Goal: Information Seeking & Learning: Check status

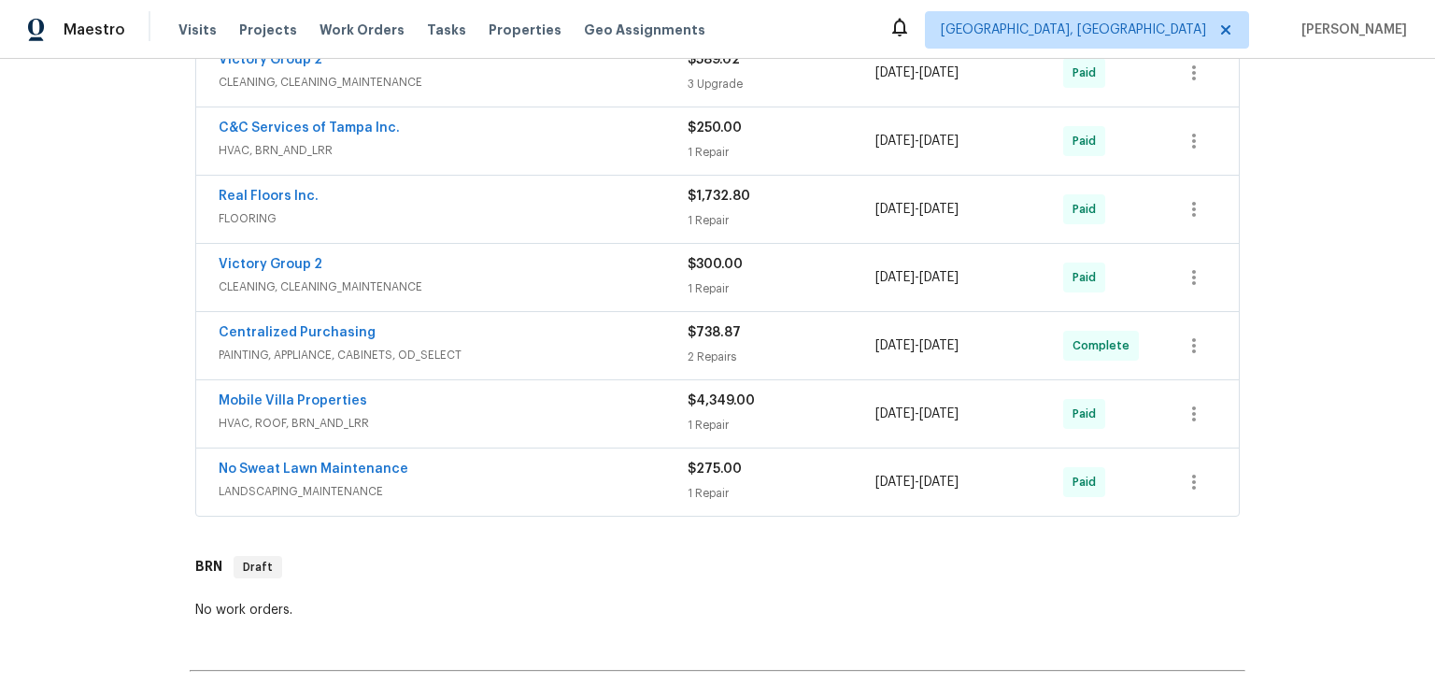
scroll to position [622, 0]
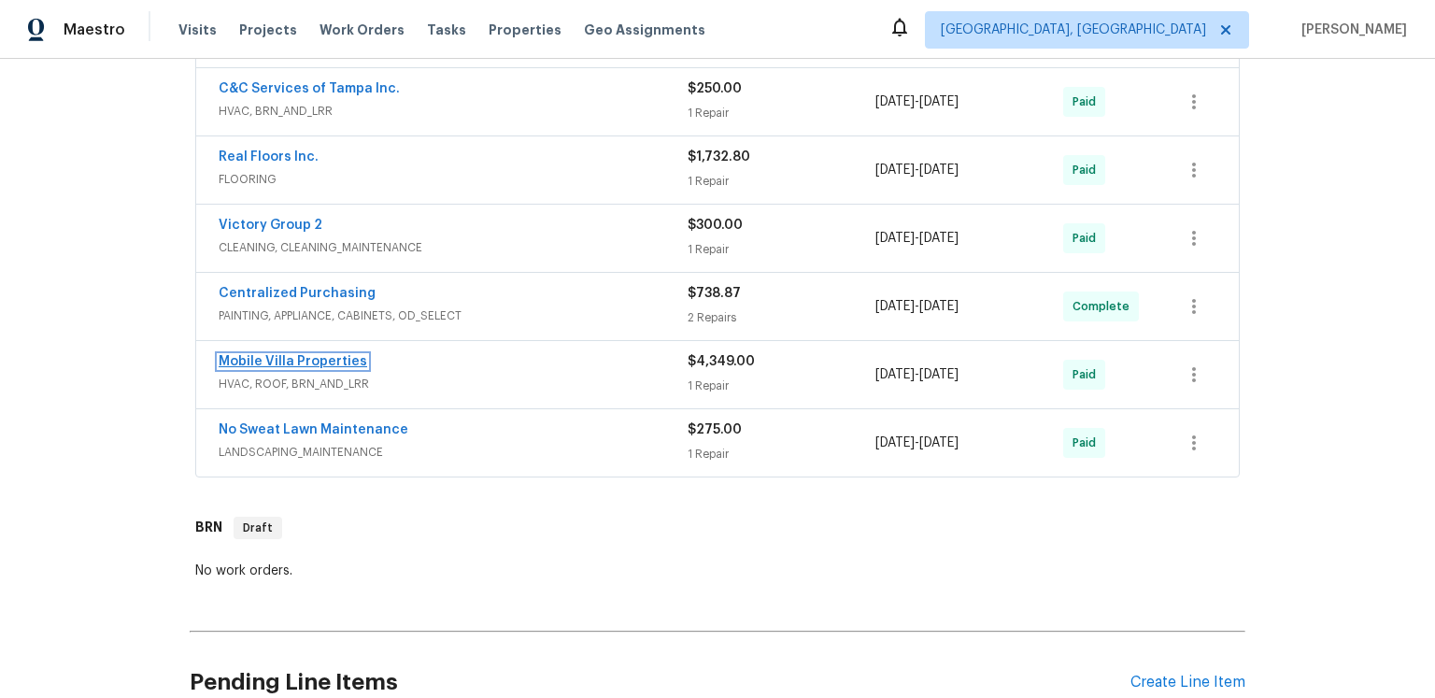
click at [349, 368] on link "Mobile Villa Properties" at bounding box center [293, 361] width 149 height 13
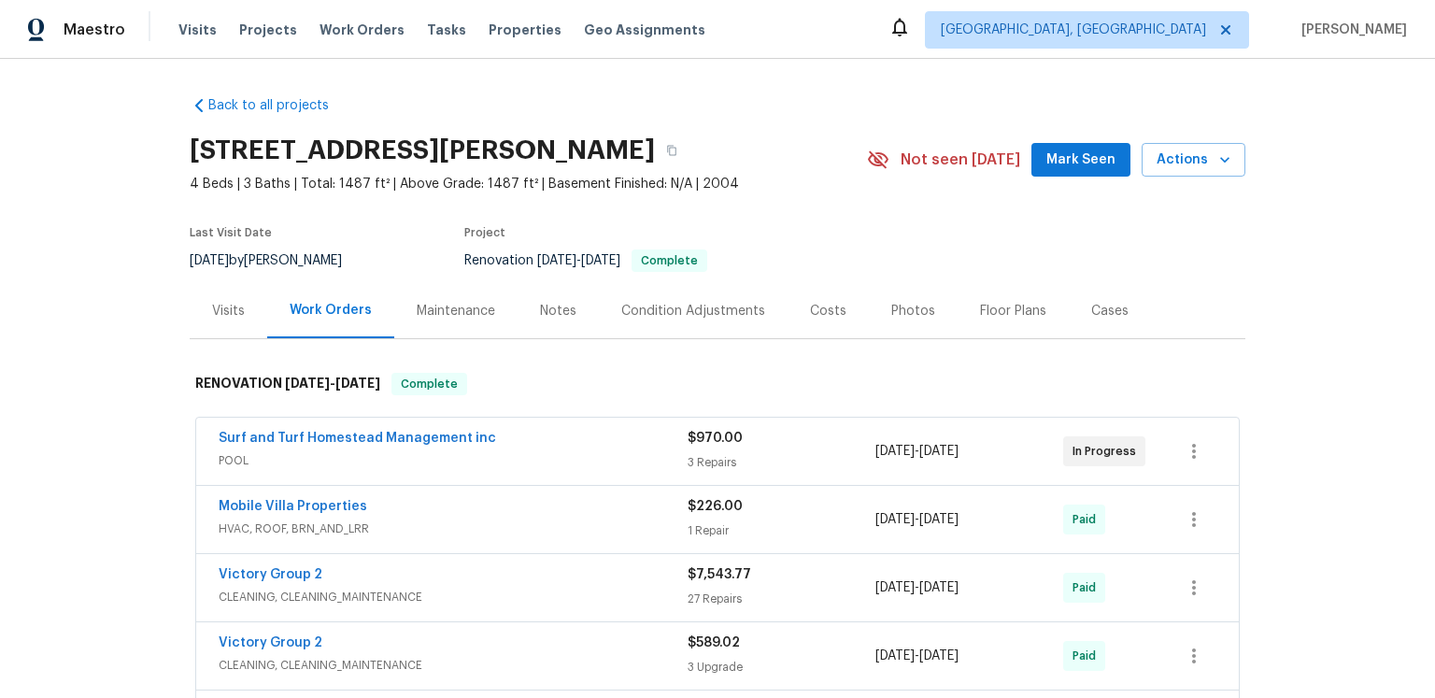
scroll to position [279, 0]
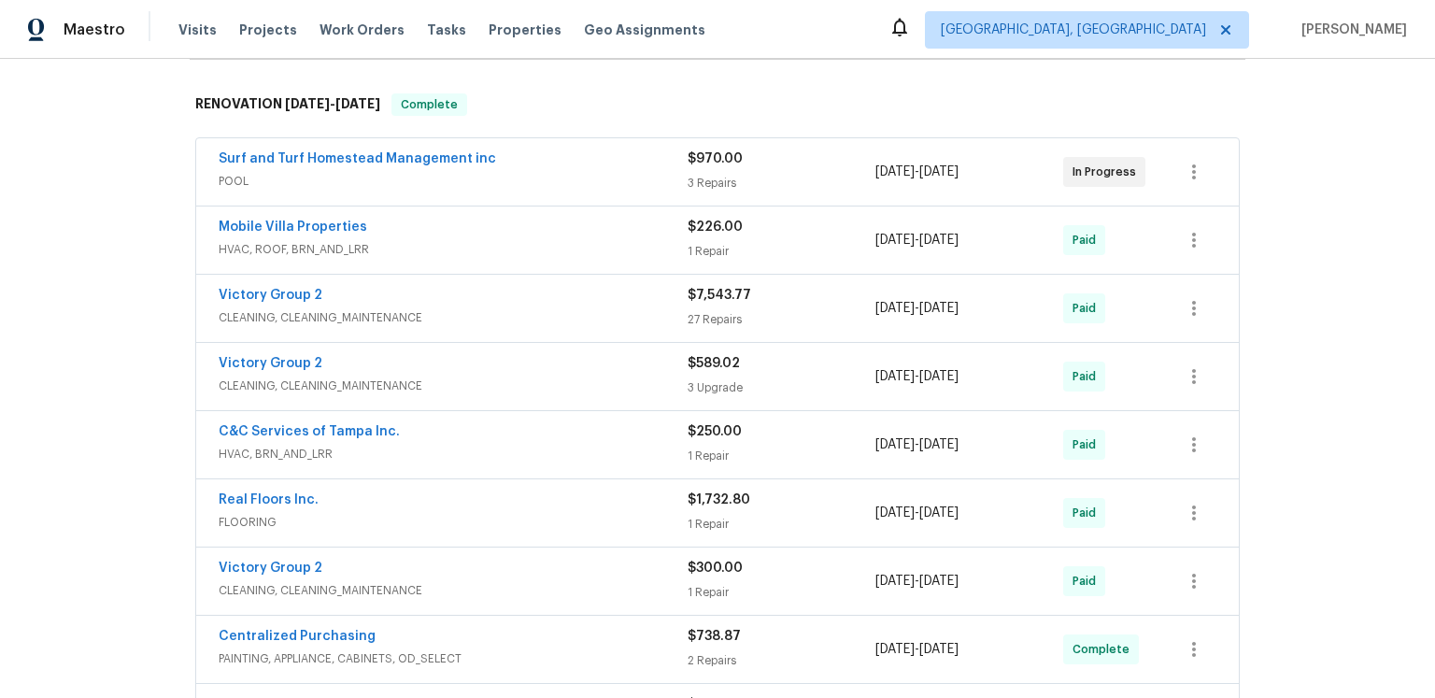
click at [322, 305] on span "Victory Group 2" at bounding box center [271, 295] width 104 height 19
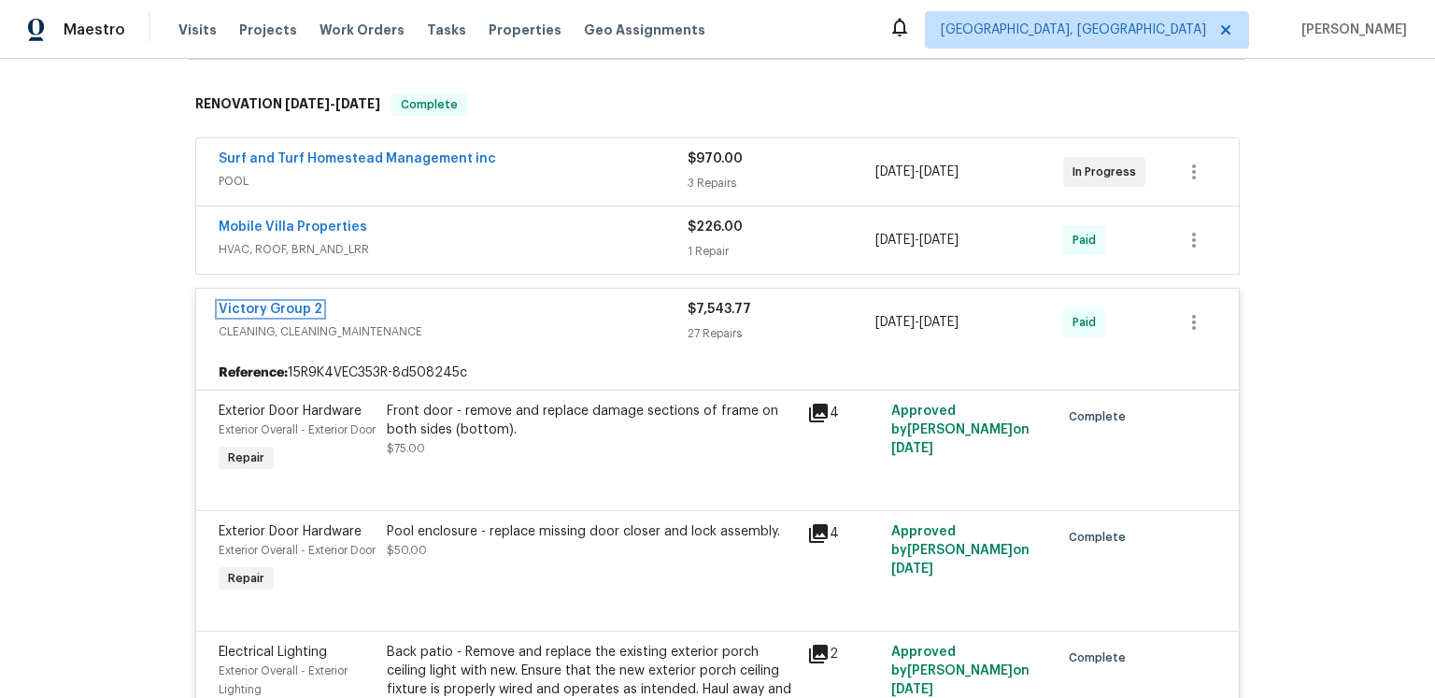
click at [322, 316] on link "Victory Group 2" at bounding box center [271, 309] width 104 height 13
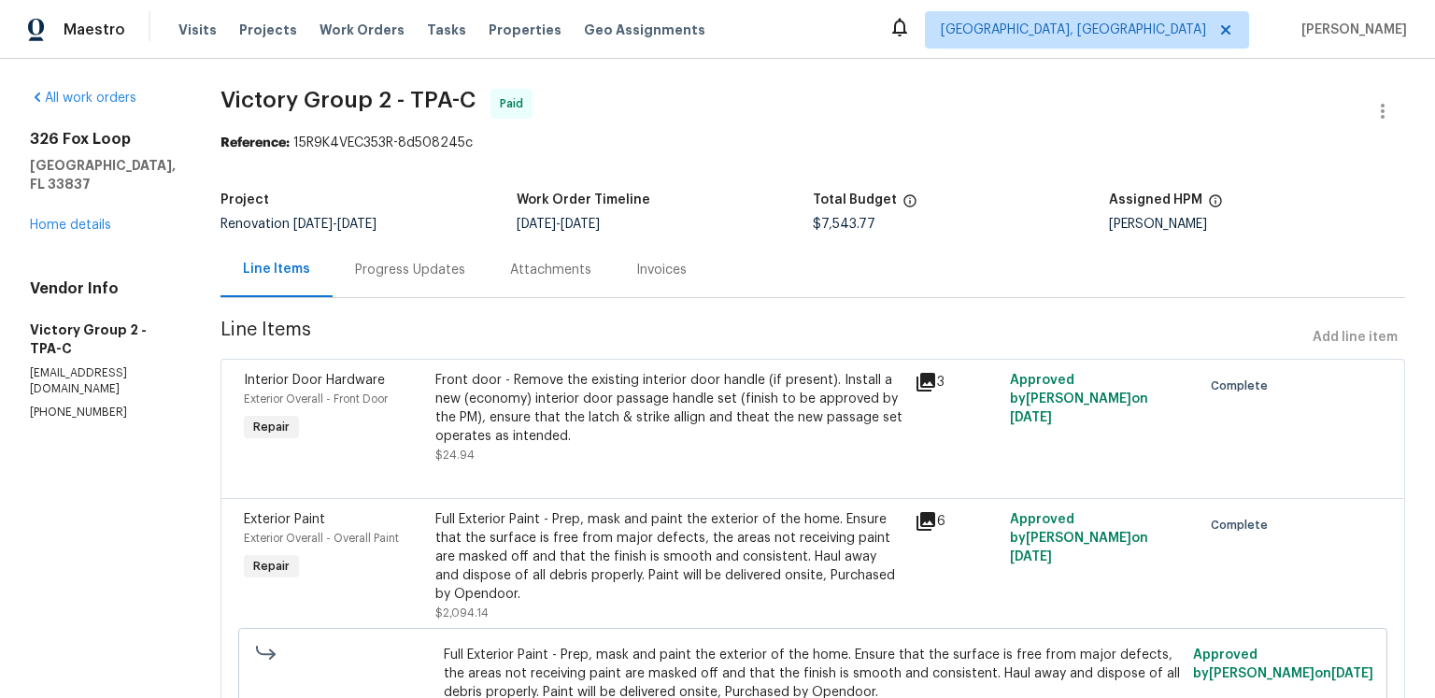
scroll to position [340, 0]
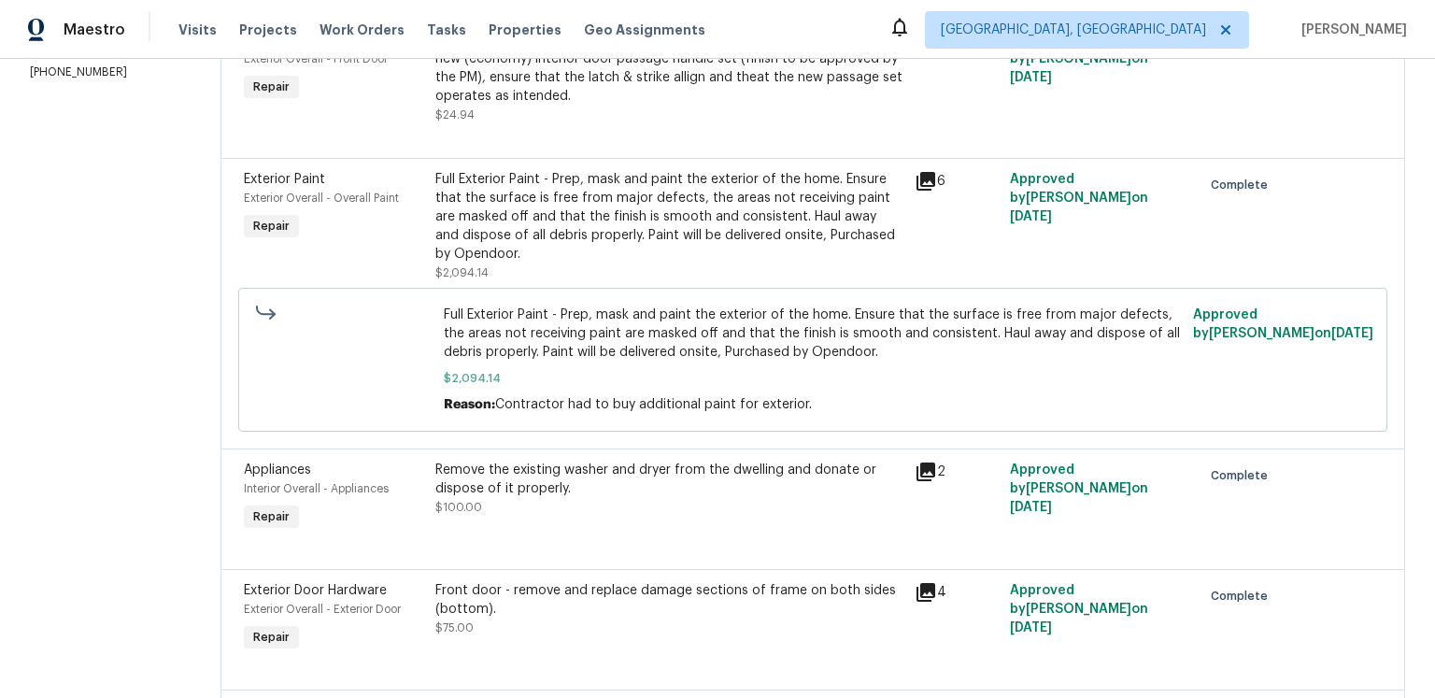
click at [937, 193] on icon at bounding box center [926, 181] width 22 height 22
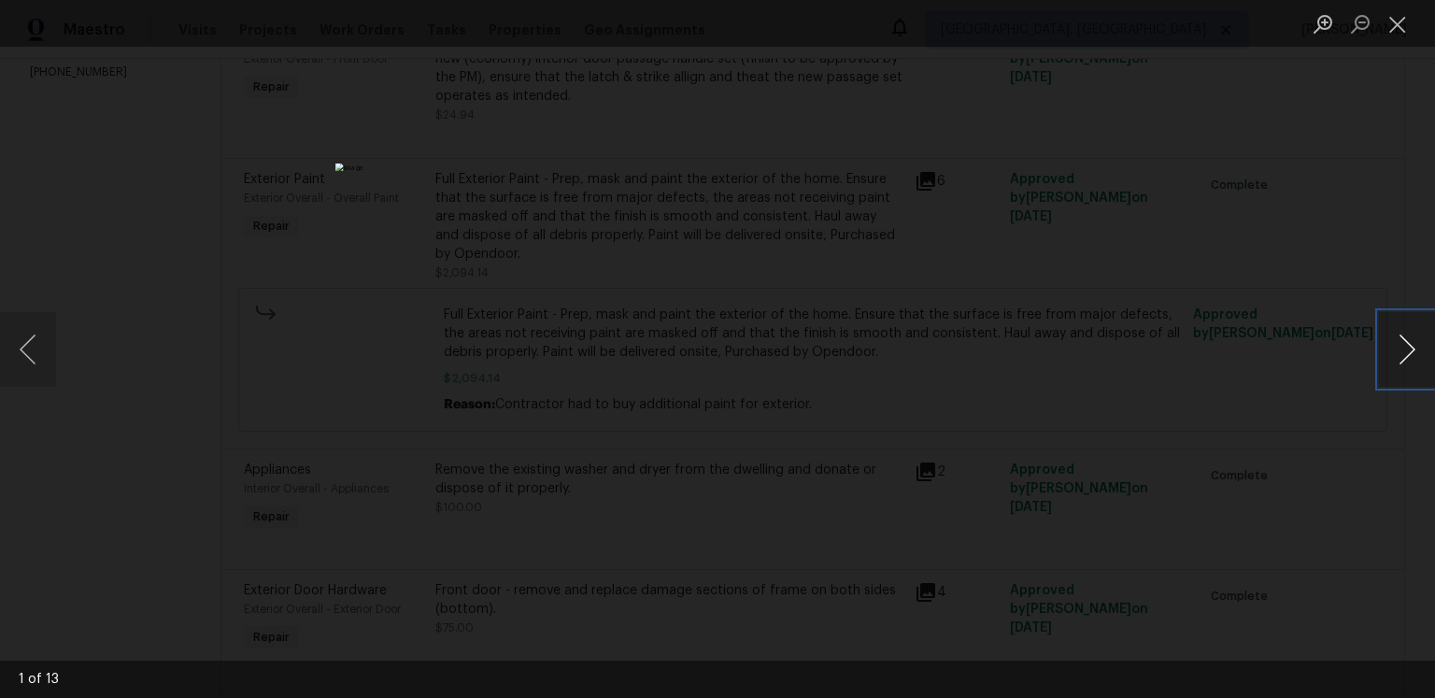
click at [1392, 364] on button "Next image" at bounding box center [1407, 349] width 56 height 75
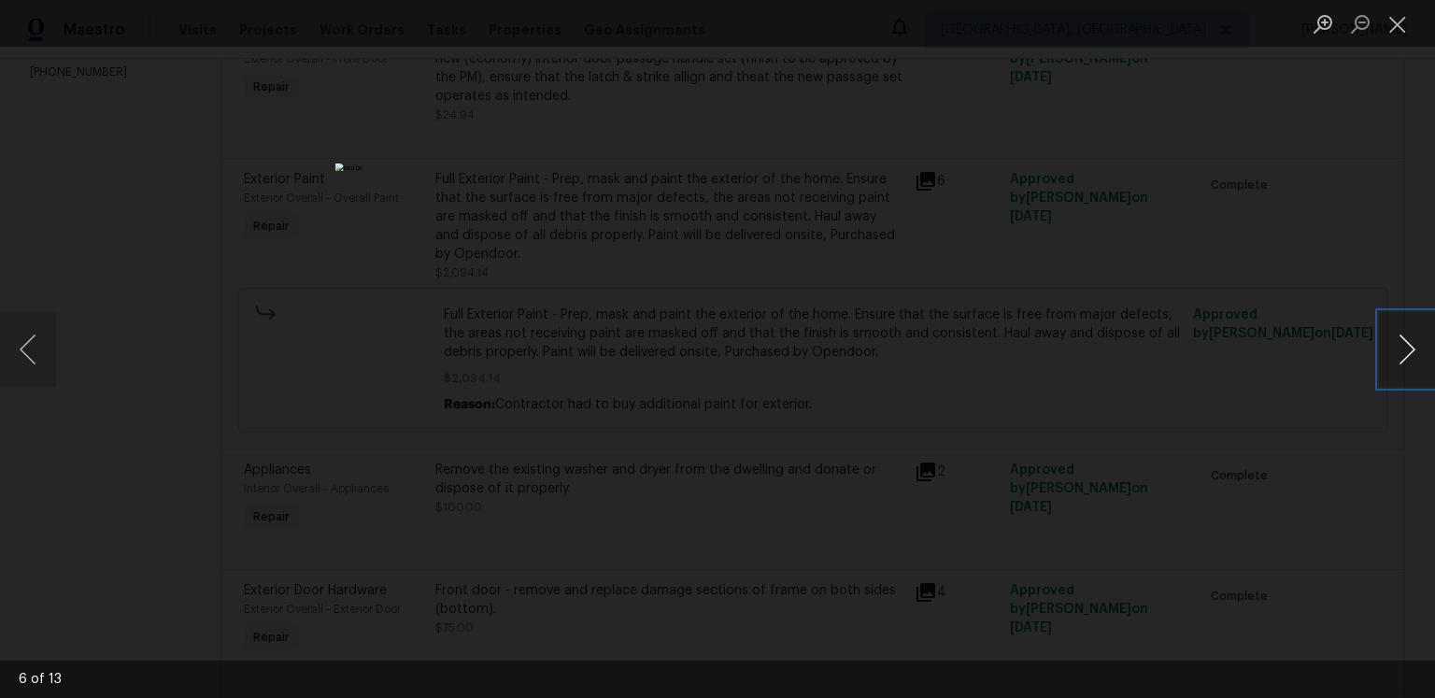
click at [1392, 364] on button "Next image" at bounding box center [1407, 349] width 56 height 75
click at [1400, 31] on button "Close lightbox" at bounding box center [1397, 23] width 37 height 33
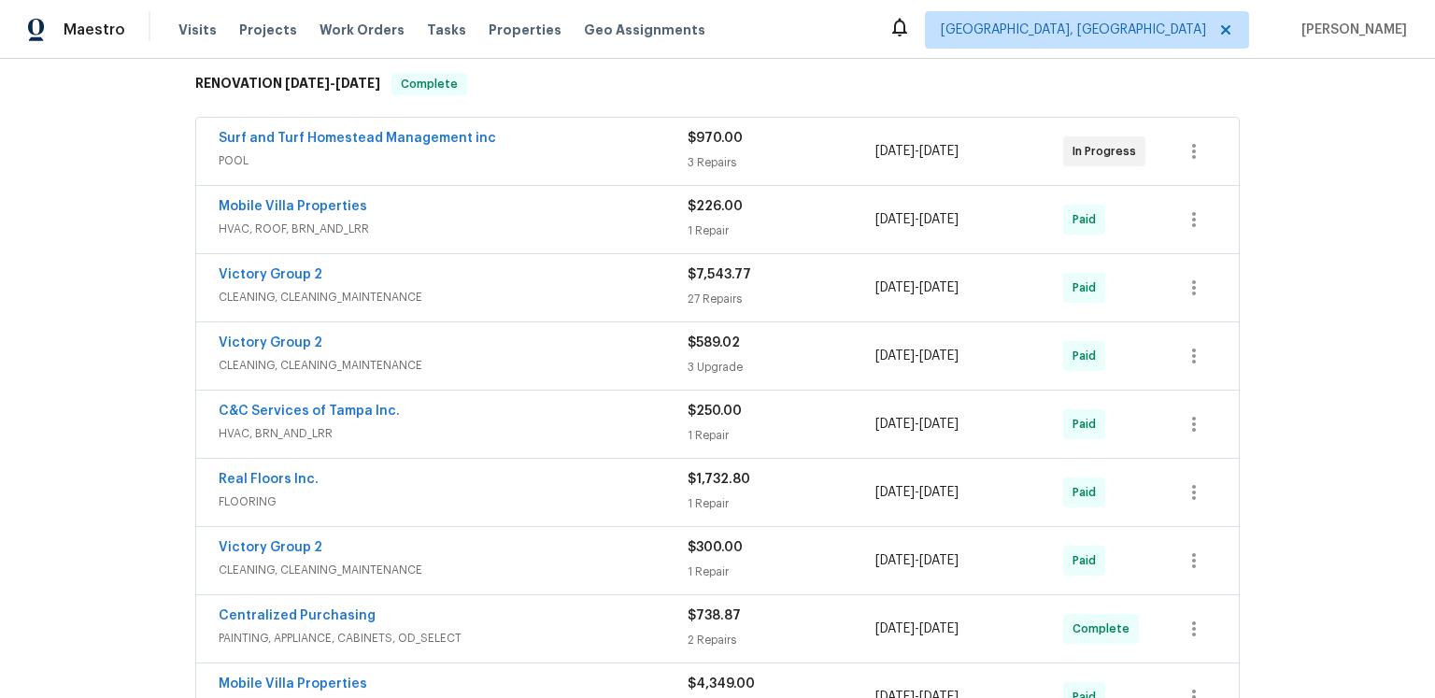
scroll to position [407, 0]
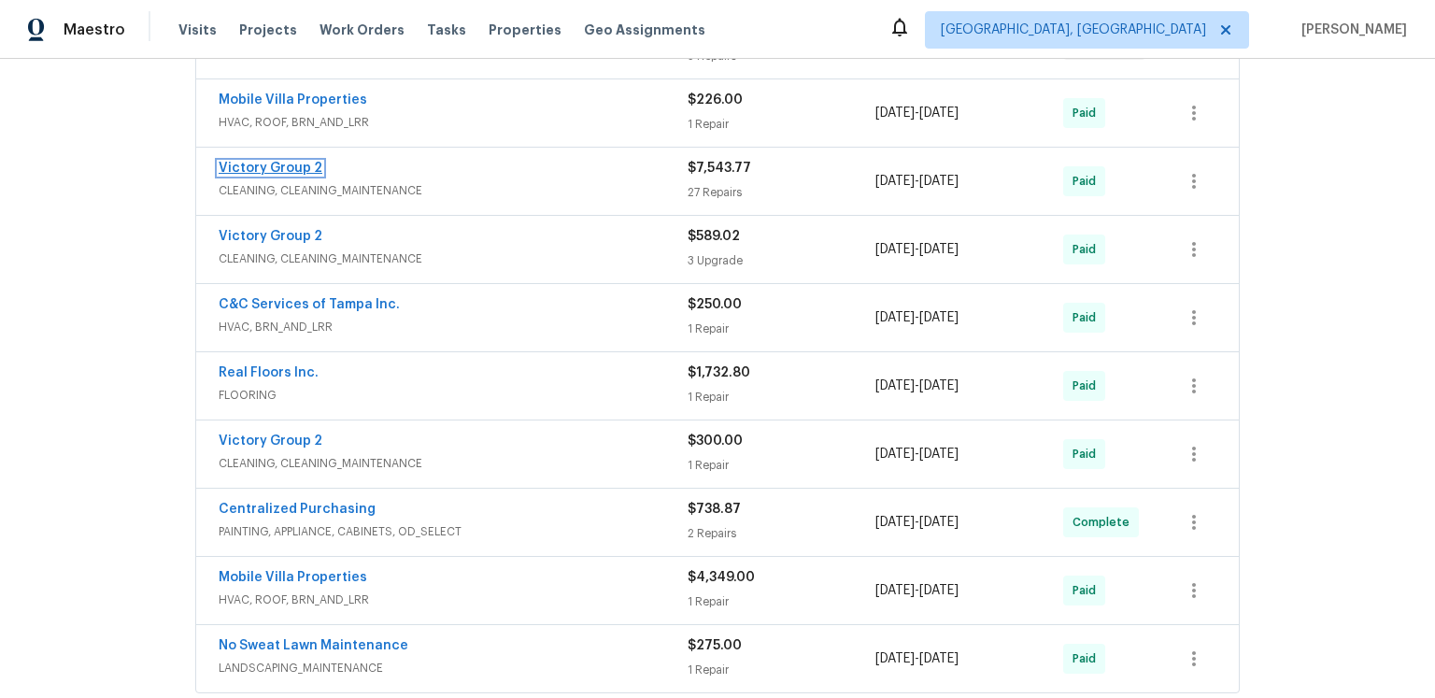
click at [311, 175] on link "Victory Group 2" at bounding box center [271, 168] width 104 height 13
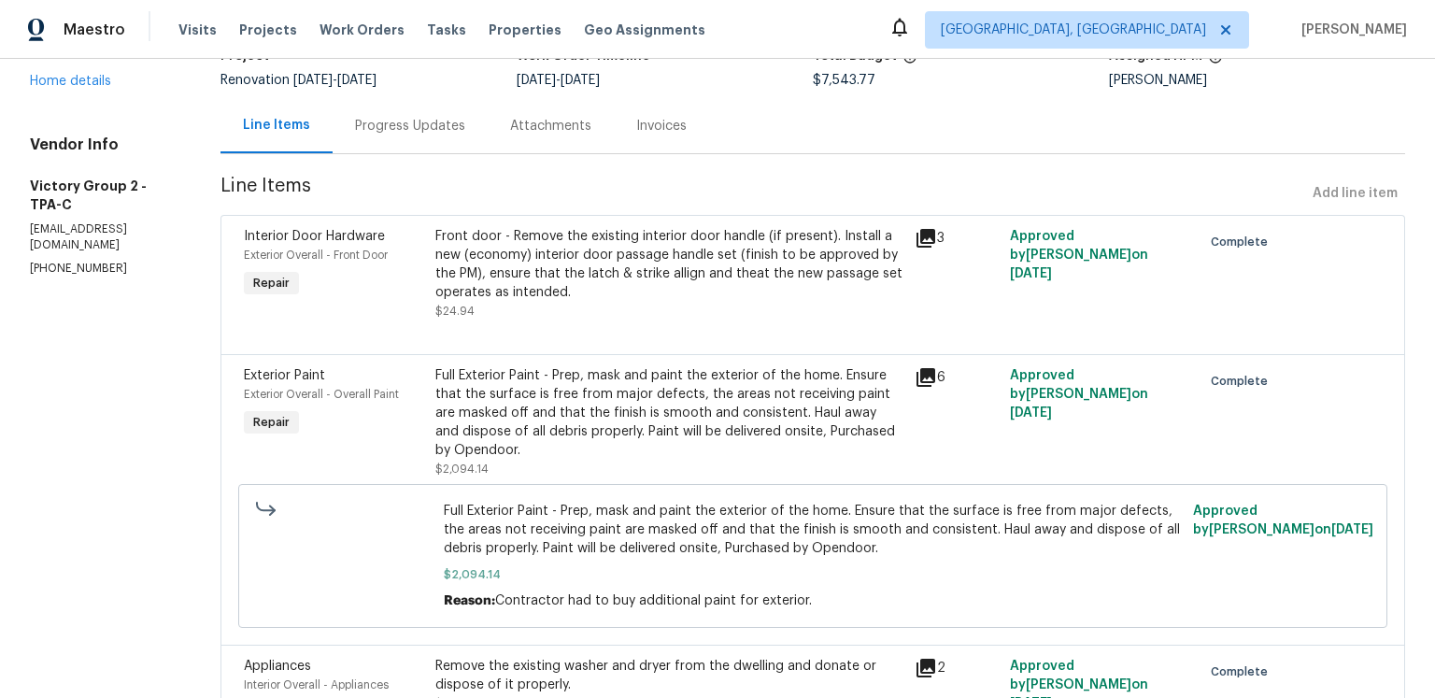
scroll to position [153, 0]
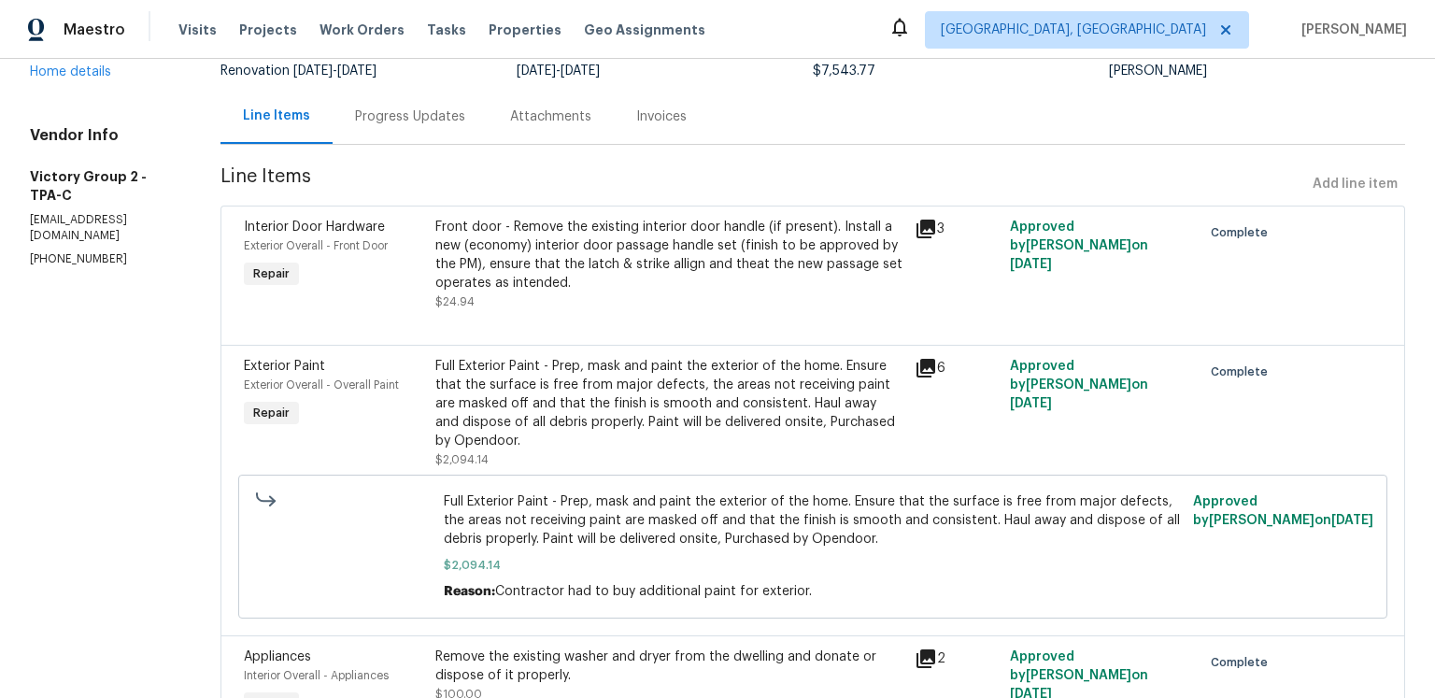
click at [935, 378] on icon at bounding box center [926, 368] width 19 height 19
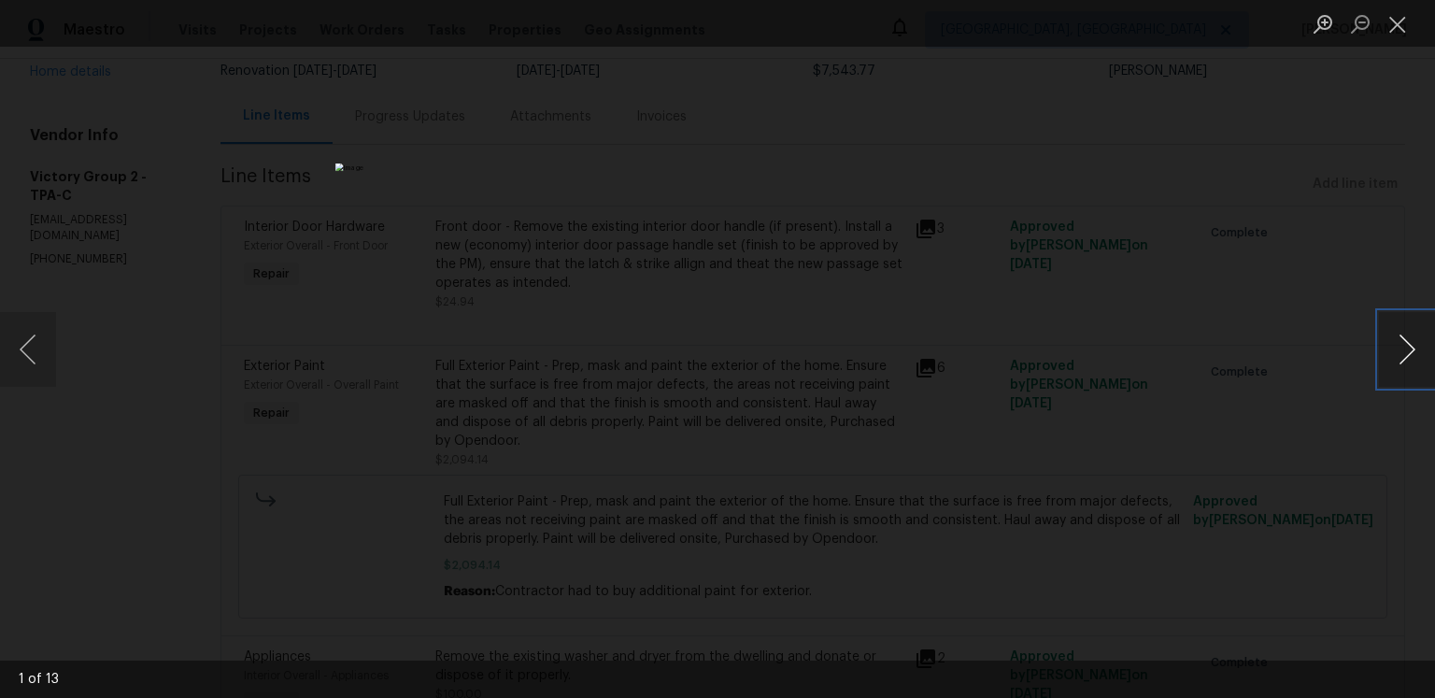
click at [1395, 349] on button "Next image" at bounding box center [1407, 349] width 56 height 75
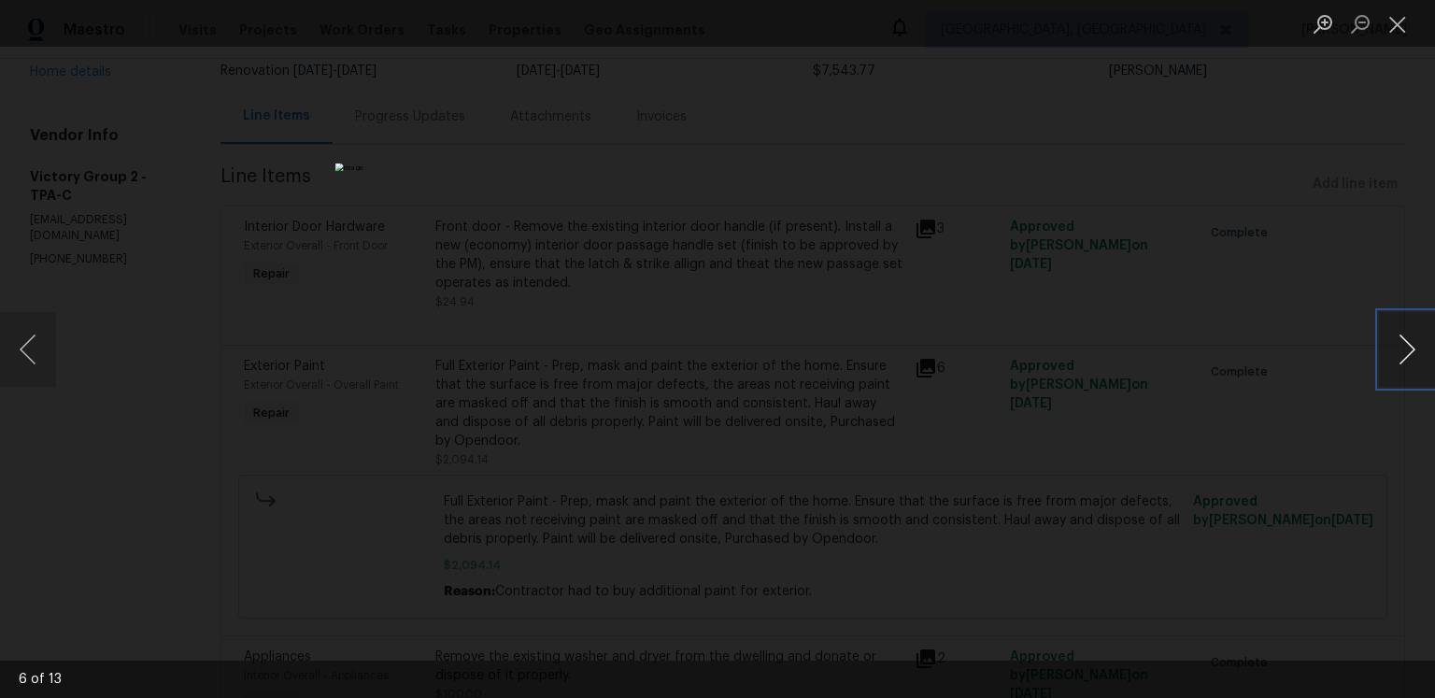
click at [1395, 349] on button "Next image" at bounding box center [1407, 349] width 56 height 75
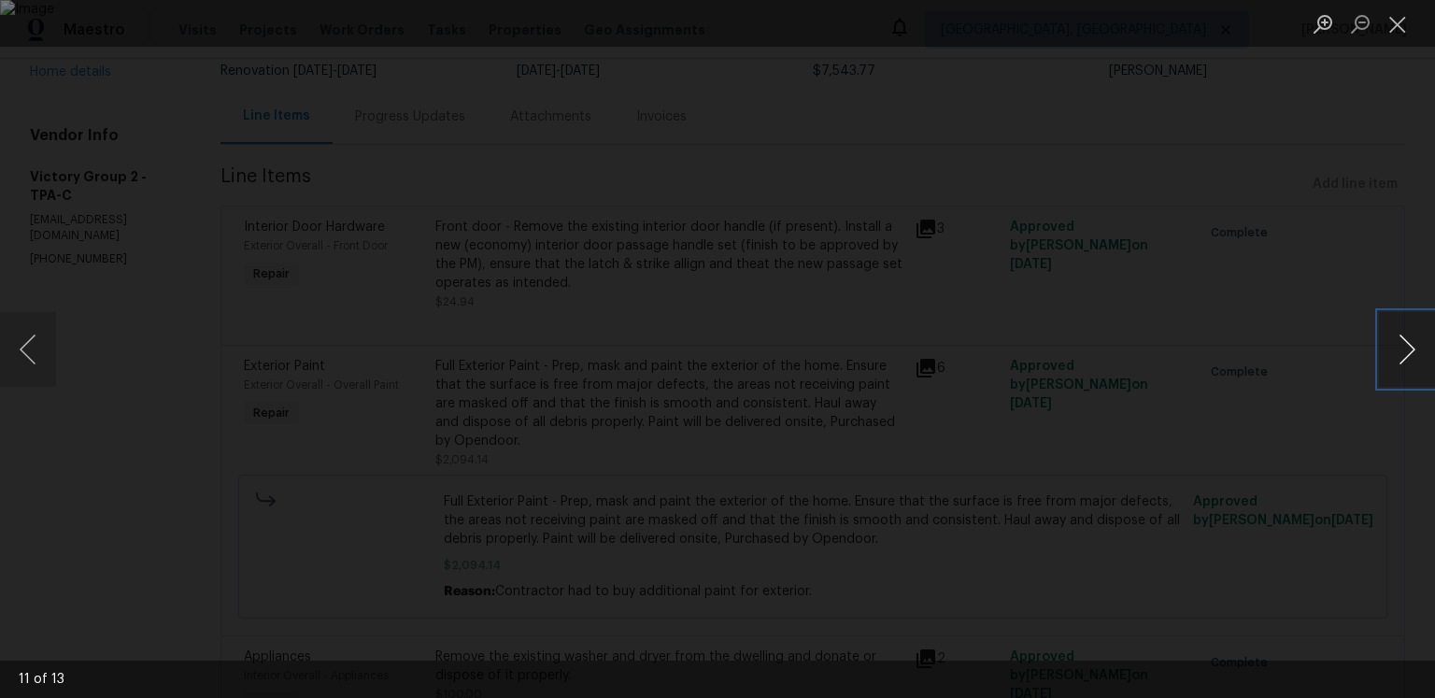
click at [1395, 349] on button "Next image" at bounding box center [1407, 349] width 56 height 75
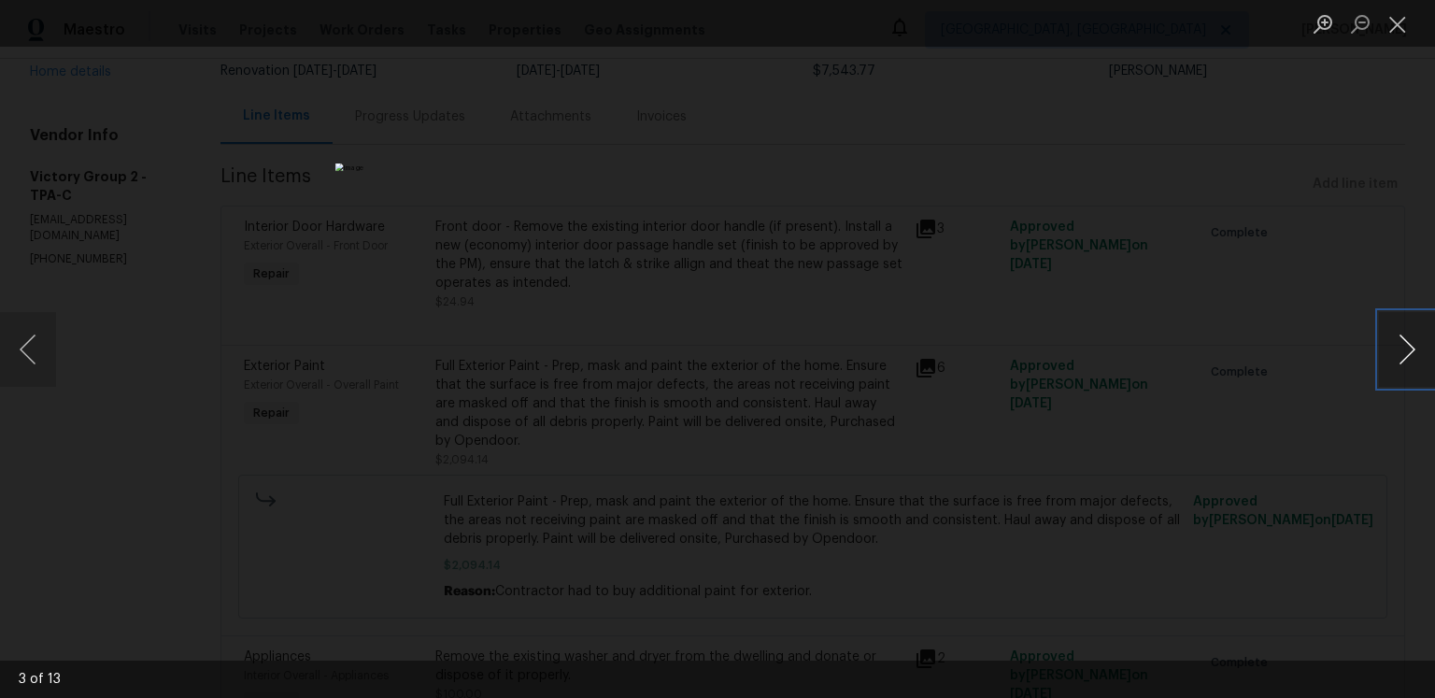
click at [1418, 321] on button "Next image" at bounding box center [1407, 349] width 56 height 75
click at [1415, 337] on button "Next image" at bounding box center [1407, 349] width 56 height 75
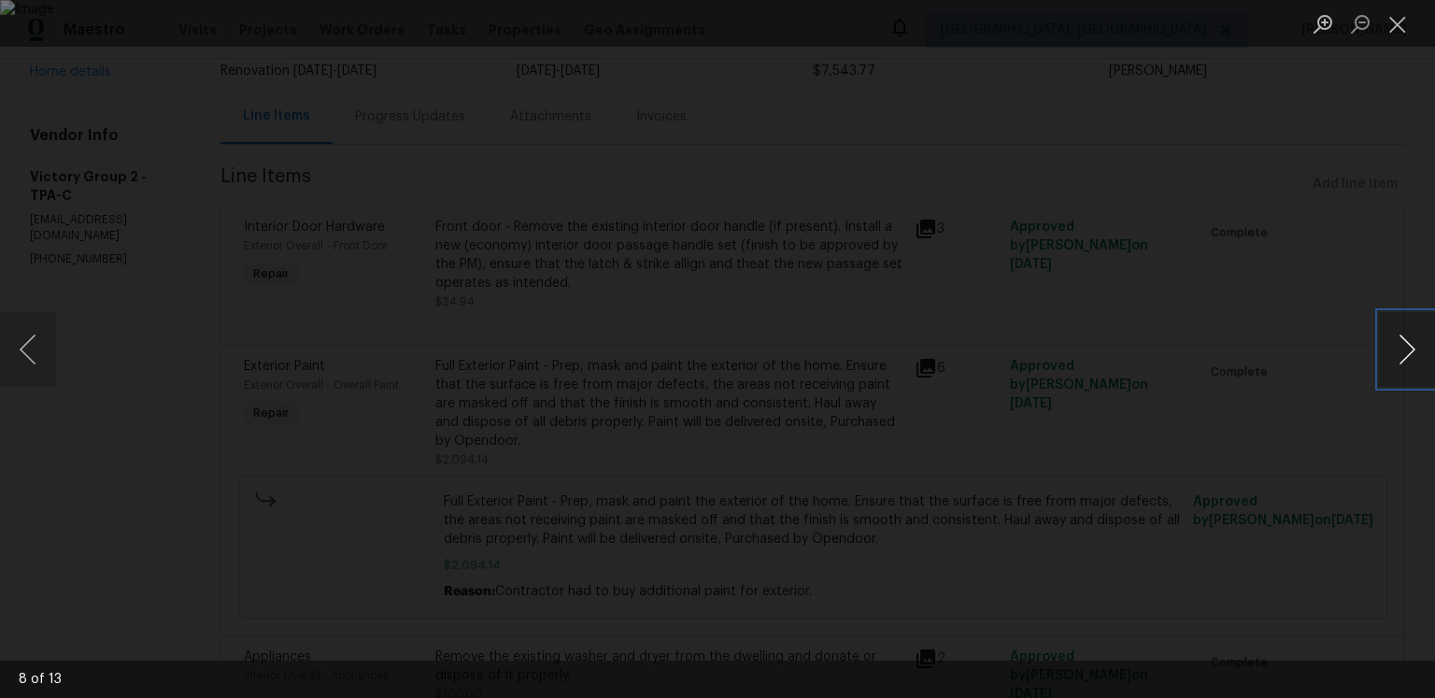
click at [1415, 337] on button "Next image" at bounding box center [1407, 349] width 56 height 75
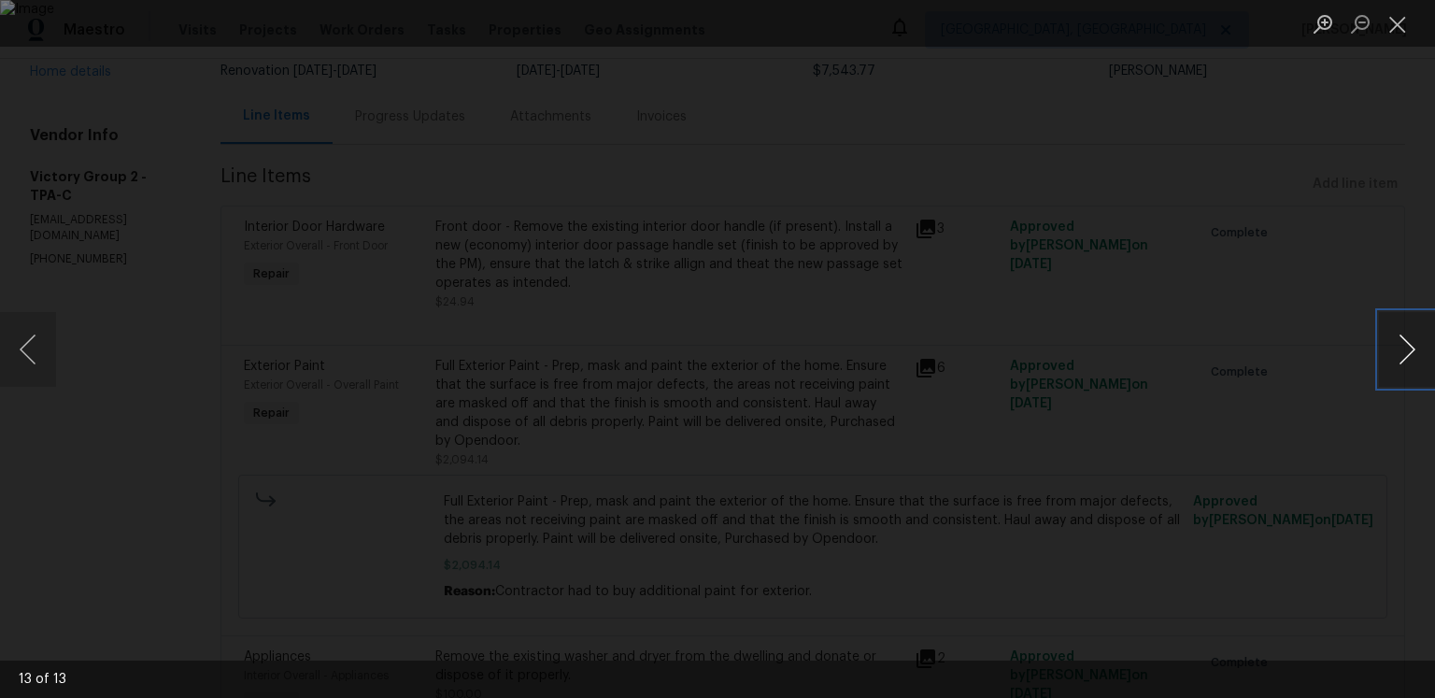
click at [1415, 337] on button "Next image" at bounding box center [1407, 349] width 56 height 75
click at [1393, 31] on button "Close lightbox" at bounding box center [1397, 23] width 37 height 33
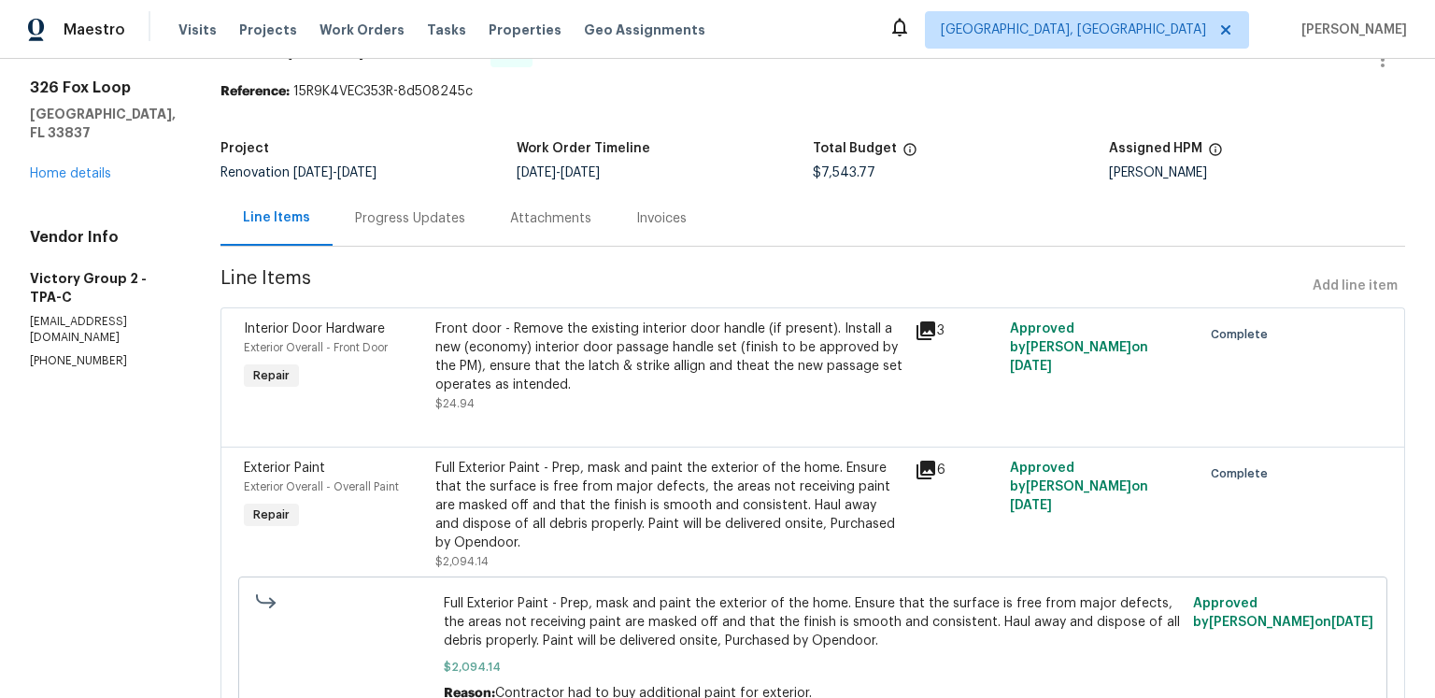
scroll to position [0, 0]
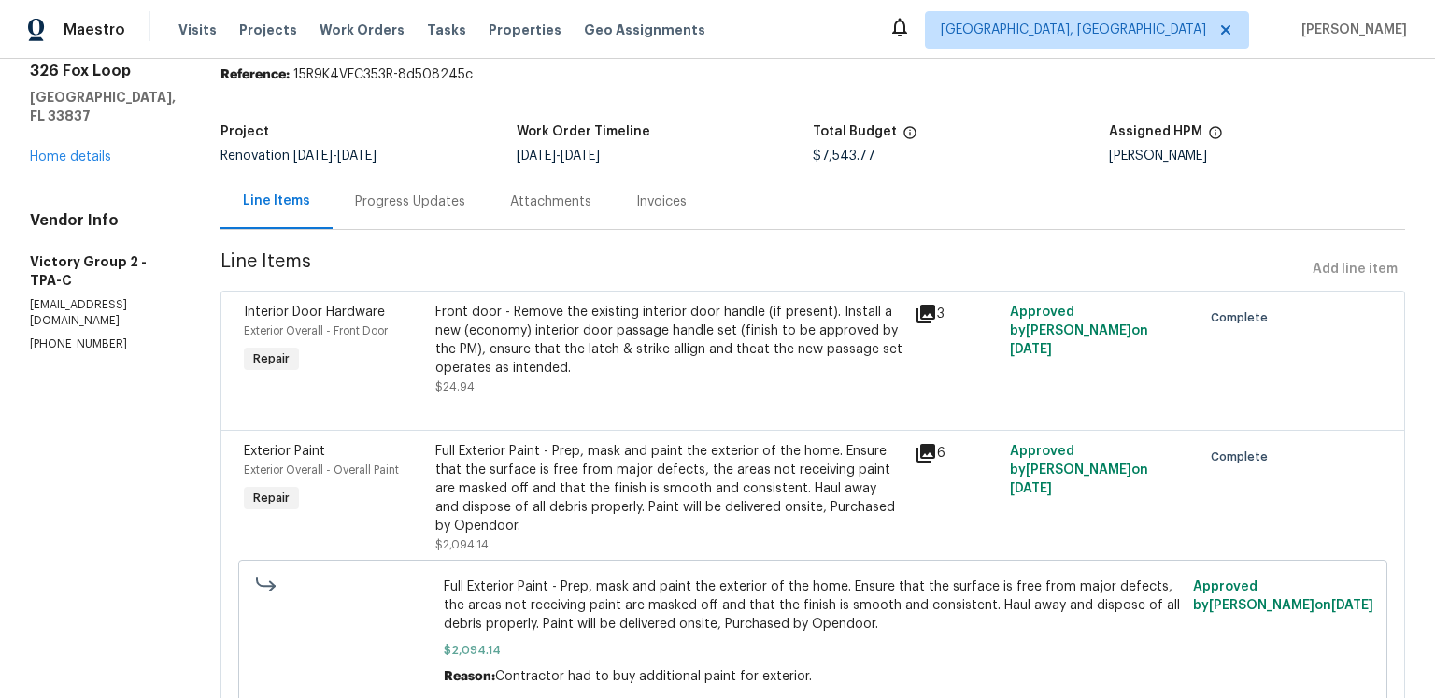
scroll to position [181, 0]
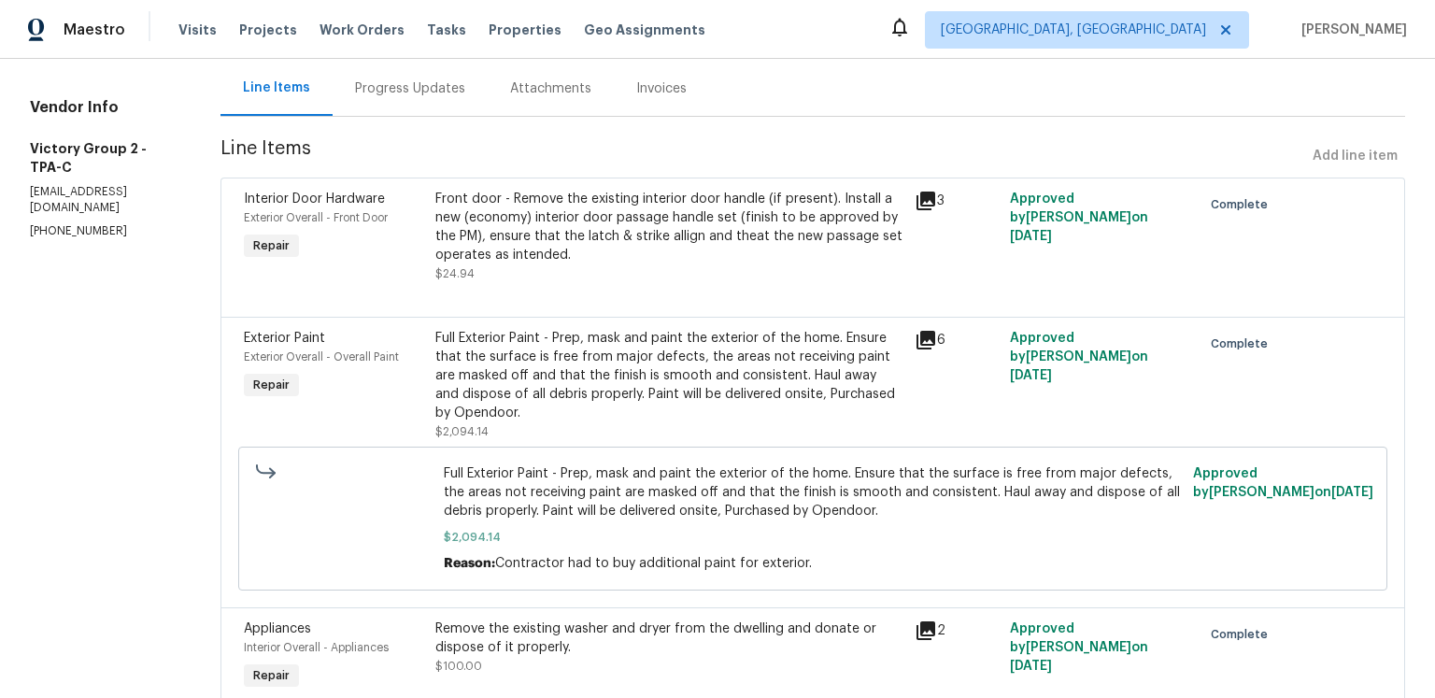
click at [937, 351] on icon at bounding box center [926, 340] width 22 height 22
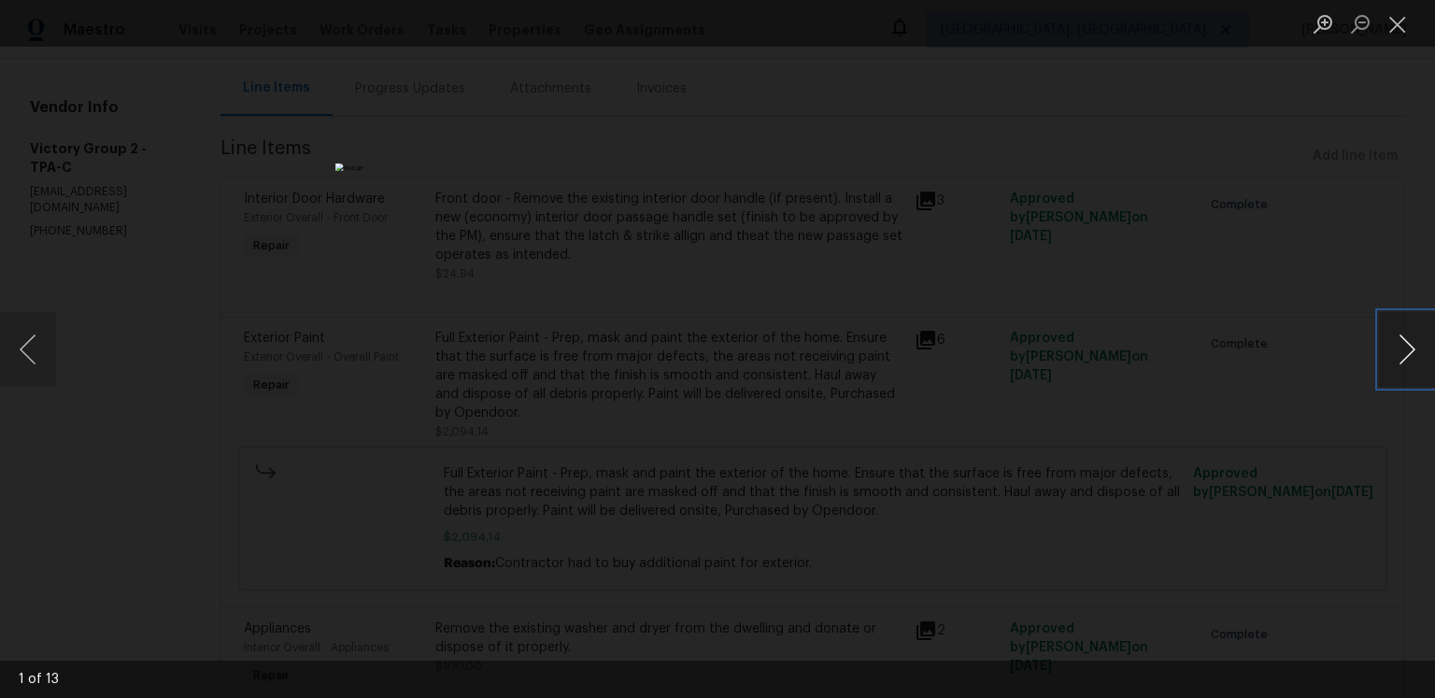
click at [1403, 351] on button "Next image" at bounding box center [1407, 349] width 56 height 75
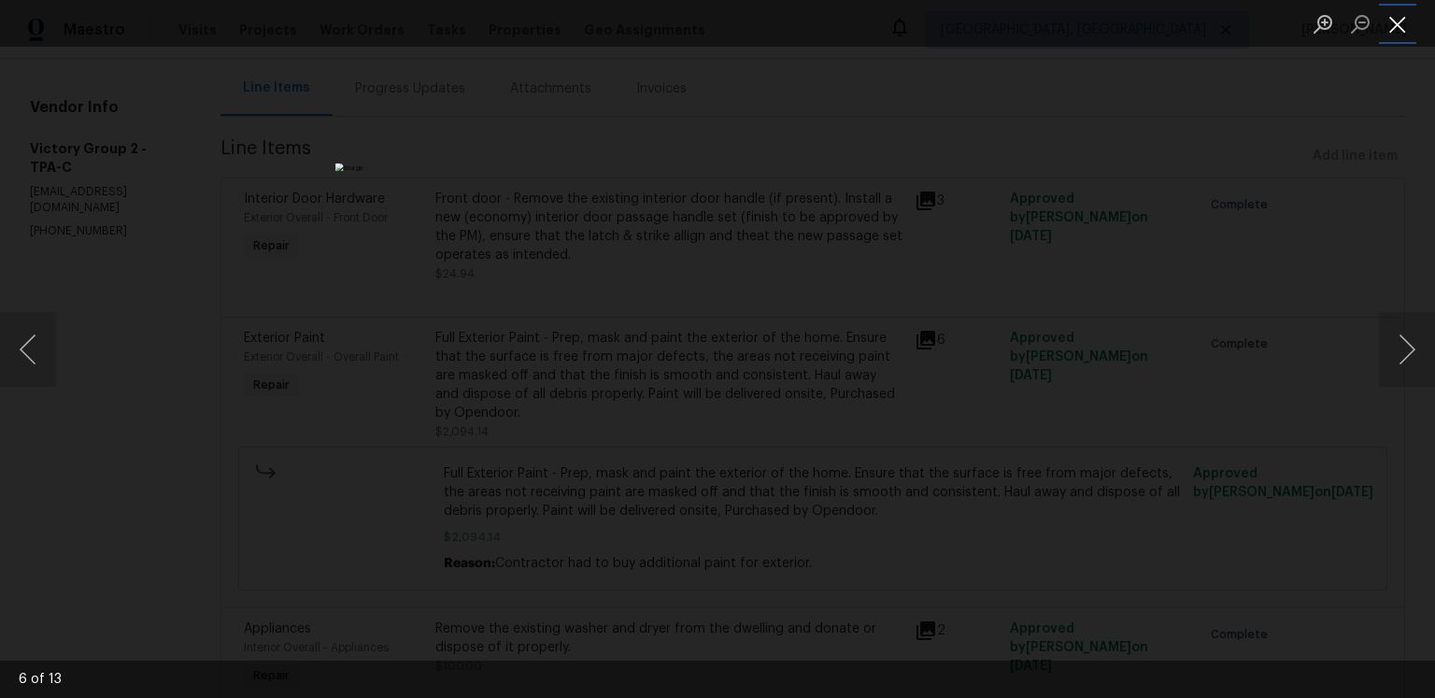
click at [1405, 21] on button "Close lightbox" at bounding box center [1397, 23] width 37 height 33
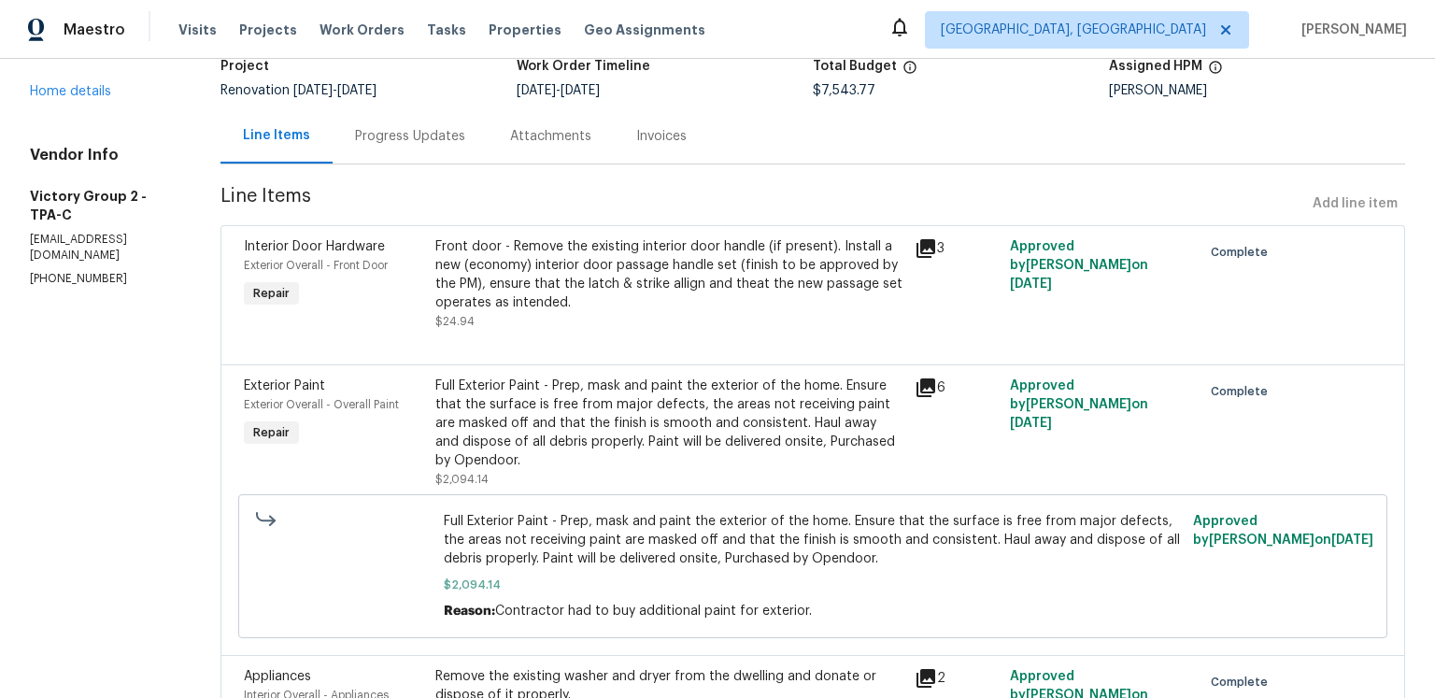
scroll to position [0, 0]
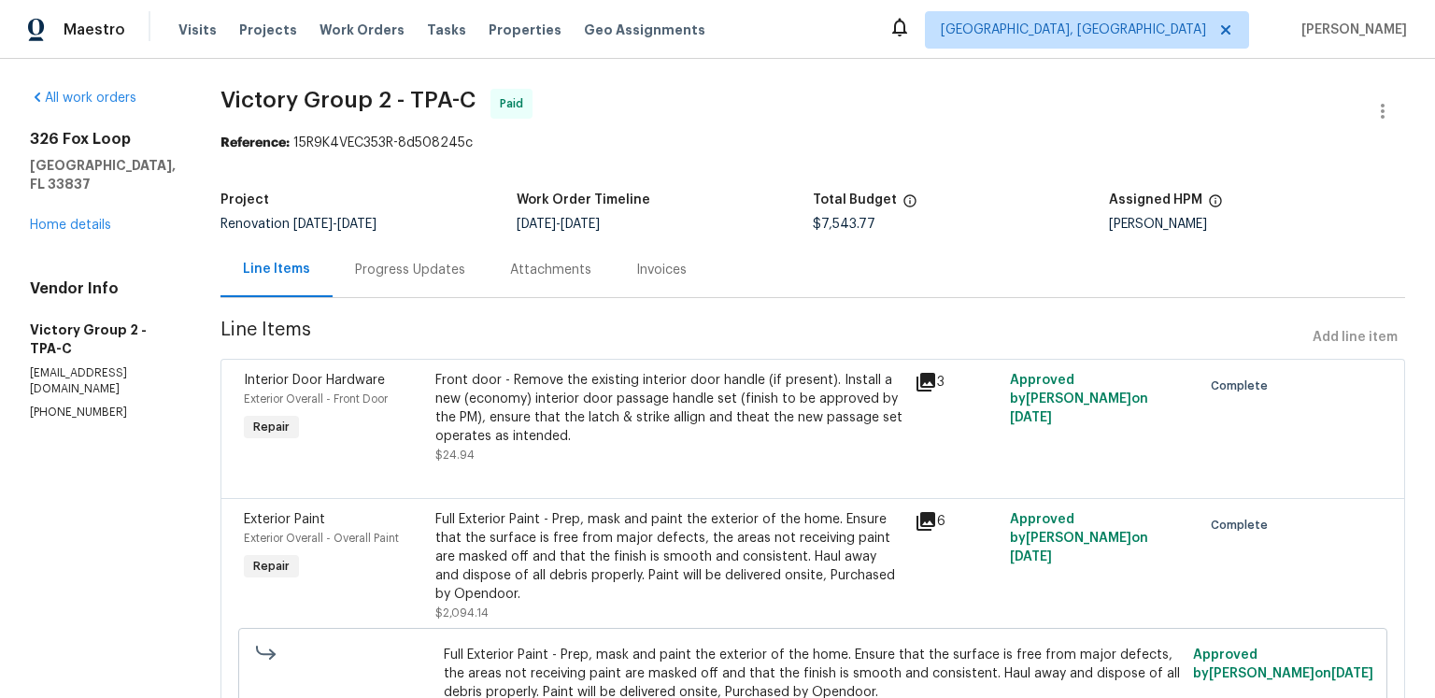
click at [980, 284] on div "Line Items Progress Updates Attachments Invoices" at bounding box center [813, 270] width 1185 height 56
click at [931, 134] on span "Victory Group 2 - TPA-C Paid" at bounding box center [791, 111] width 1140 height 45
